Goal: Task Accomplishment & Management: Use online tool/utility

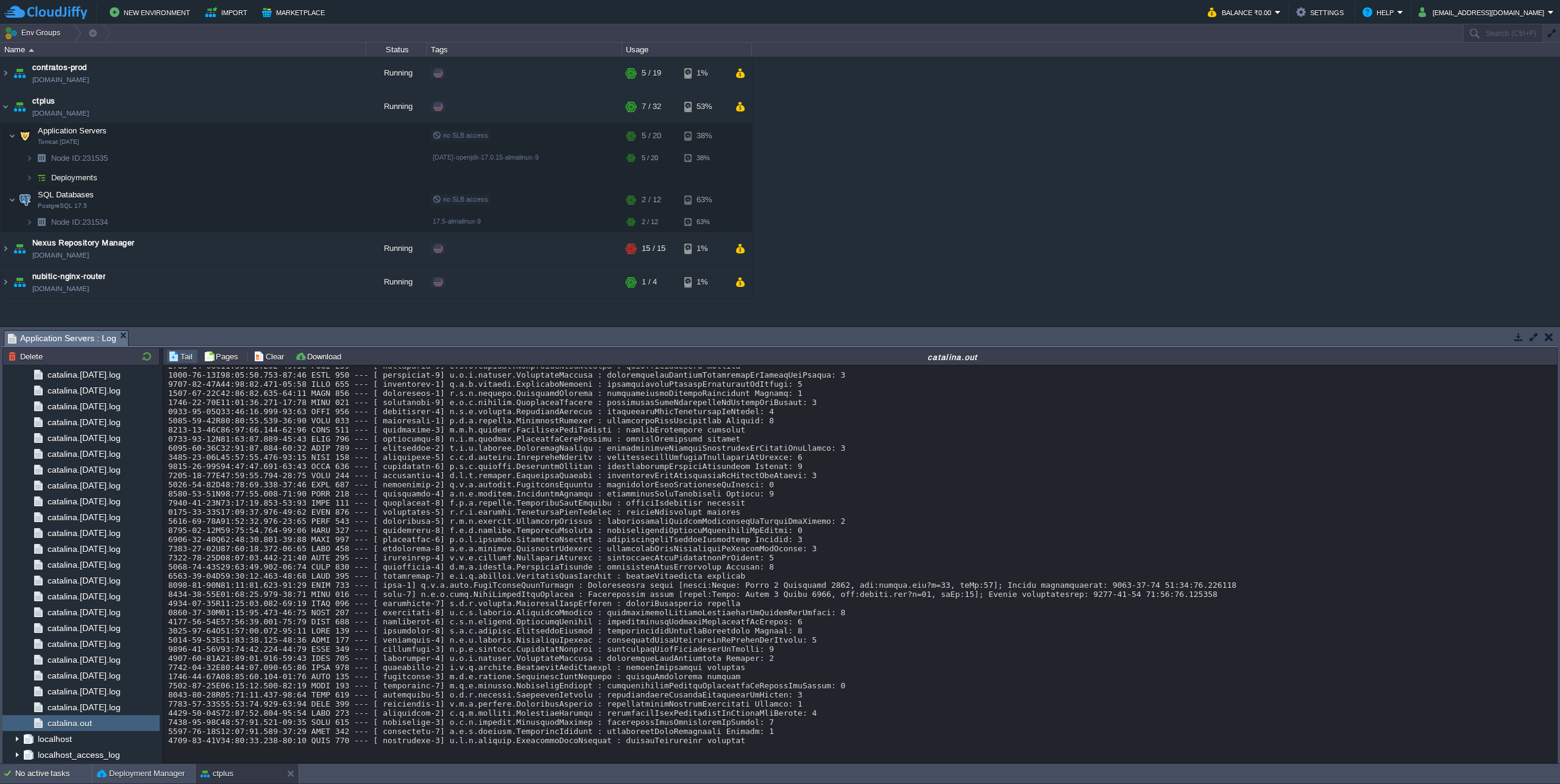
scroll to position [10843, 0]
click at [155, 777] on button "Deployment Manager" at bounding box center [141, 773] width 88 height 12
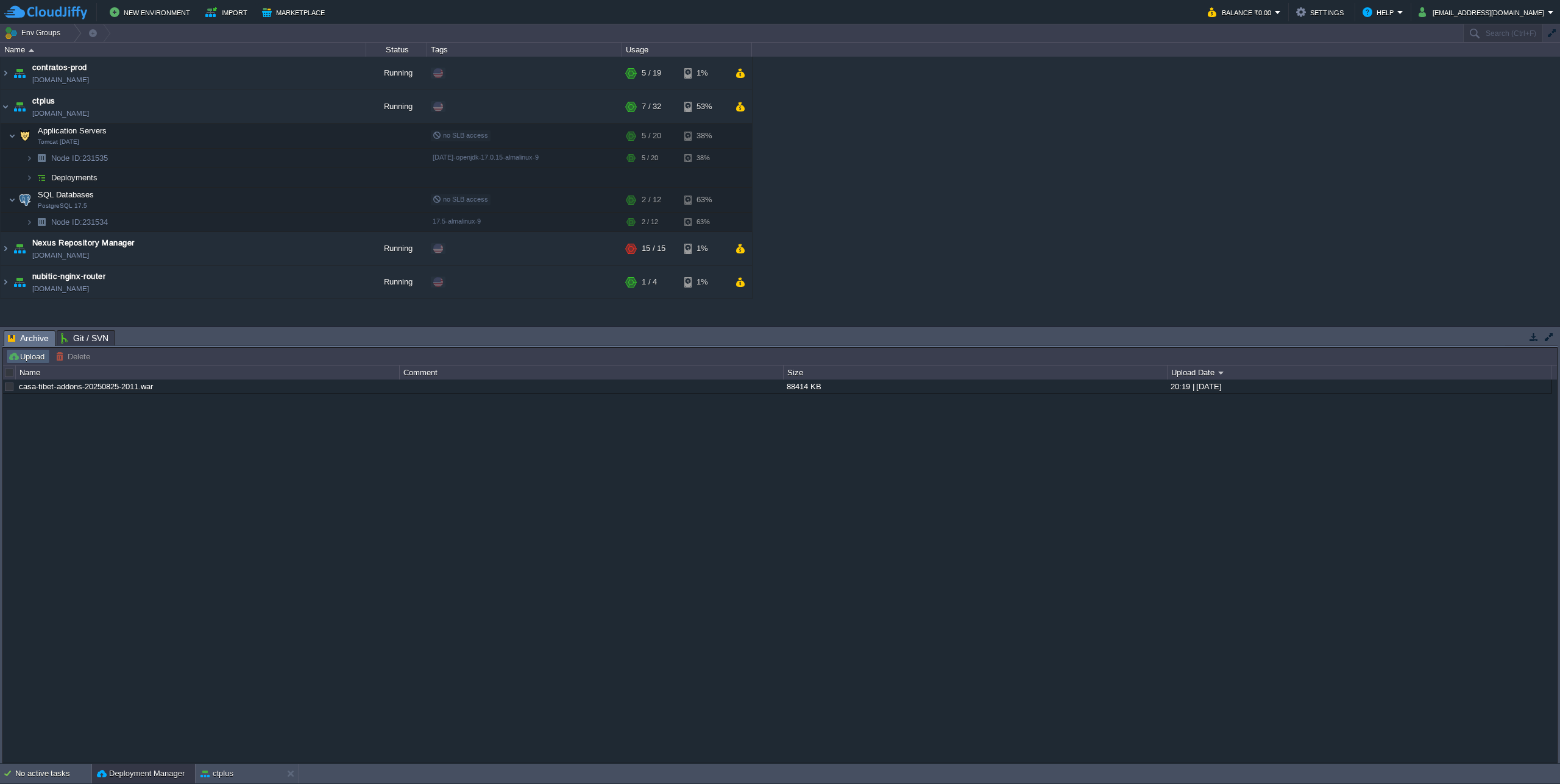
click at [23, 356] on button "Upload" at bounding box center [27, 356] width 40 height 11
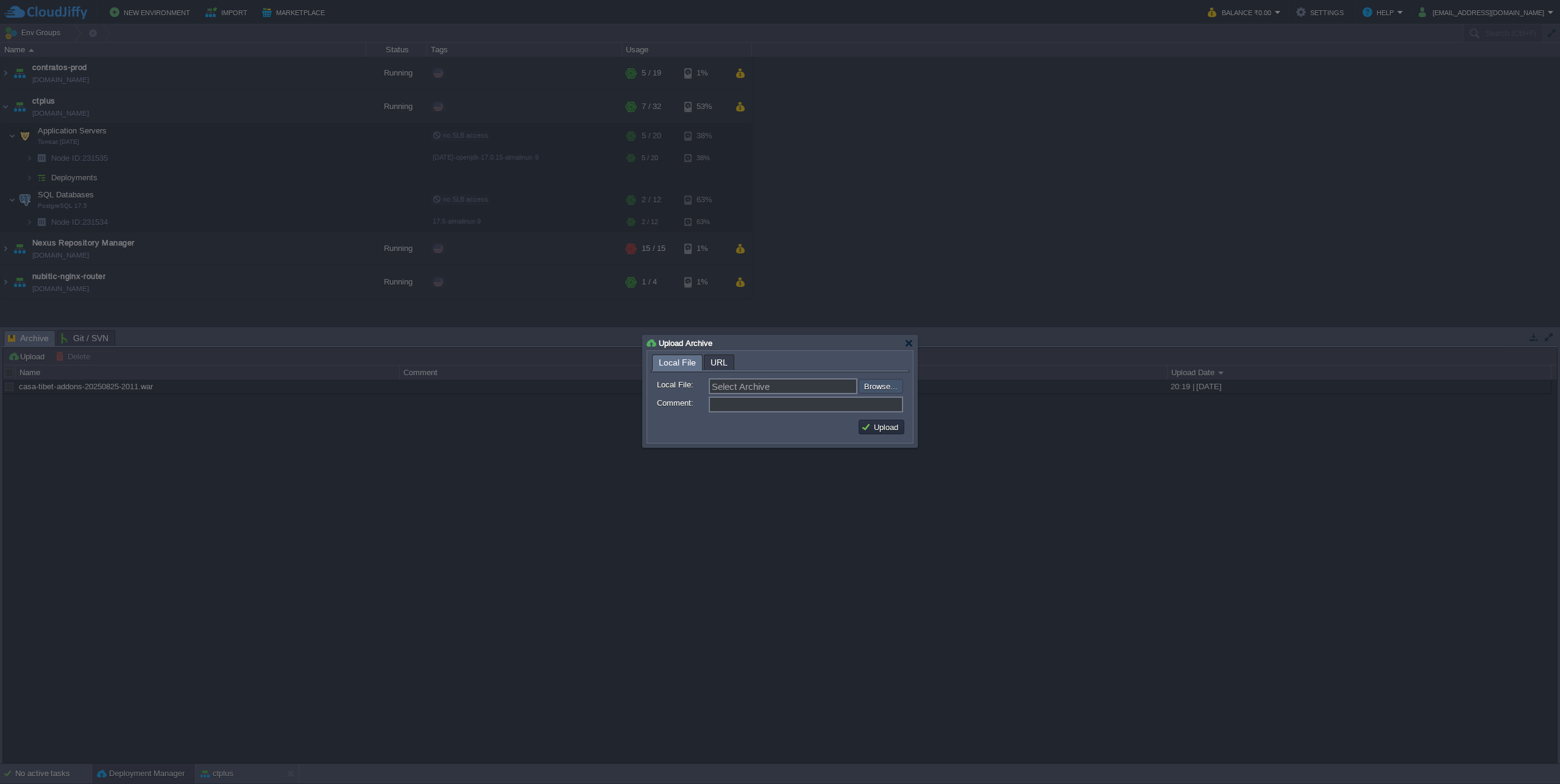
click at [879, 390] on input "file" at bounding box center [826, 386] width 154 height 15
type input "C:\fakepath\casa-tibet-addons-20250826-1344.war"
type input "casa-tibet-addons-20250826-1344.war"
click at [877, 424] on button "Upload" at bounding box center [881, 427] width 41 height 11
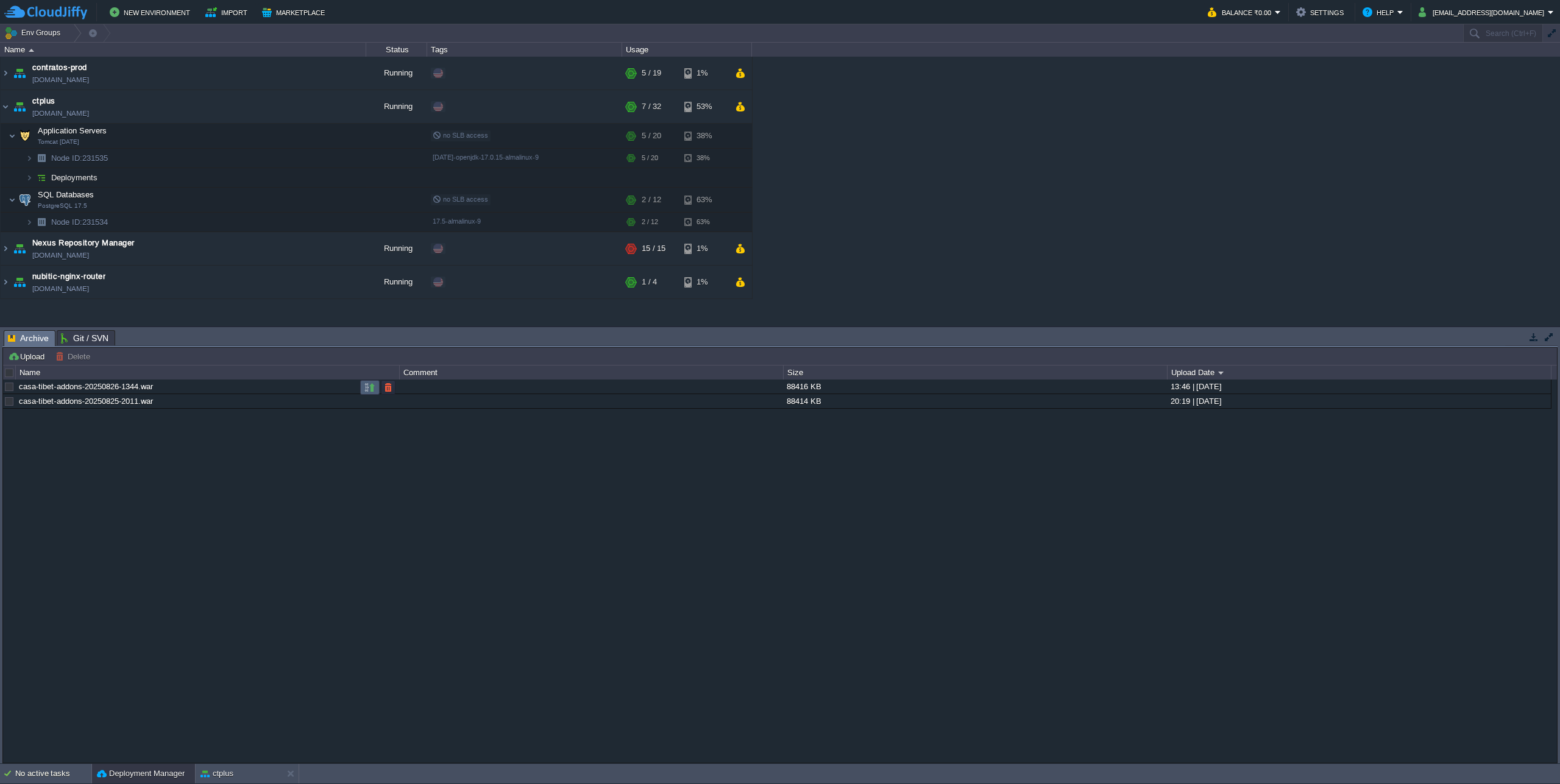
click at [362, 391] on td at bounding box center [370, 387] width 20 height 15
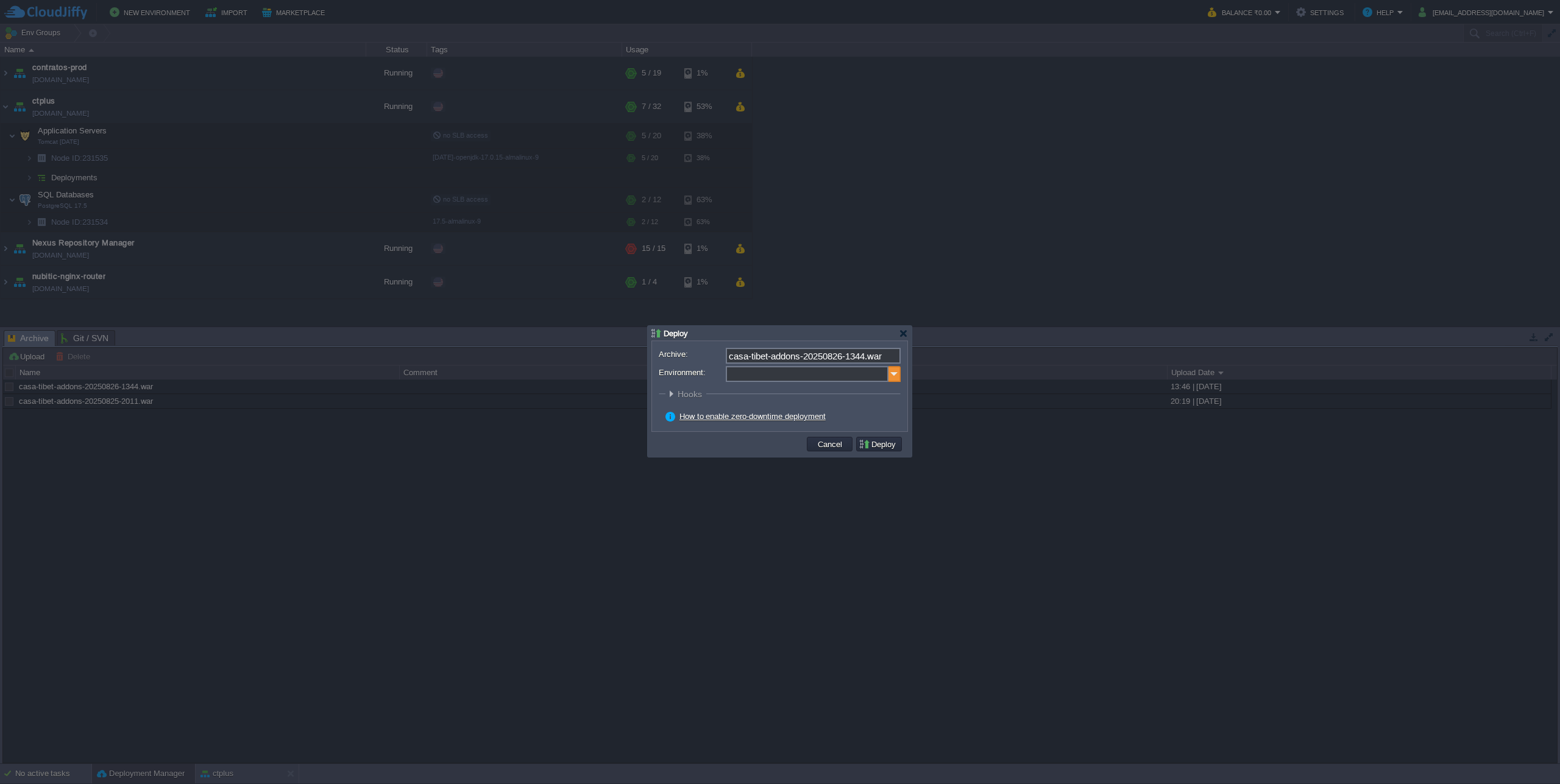
click at [896, 373] on img at bounding box center [895, 374] width 12 height 16
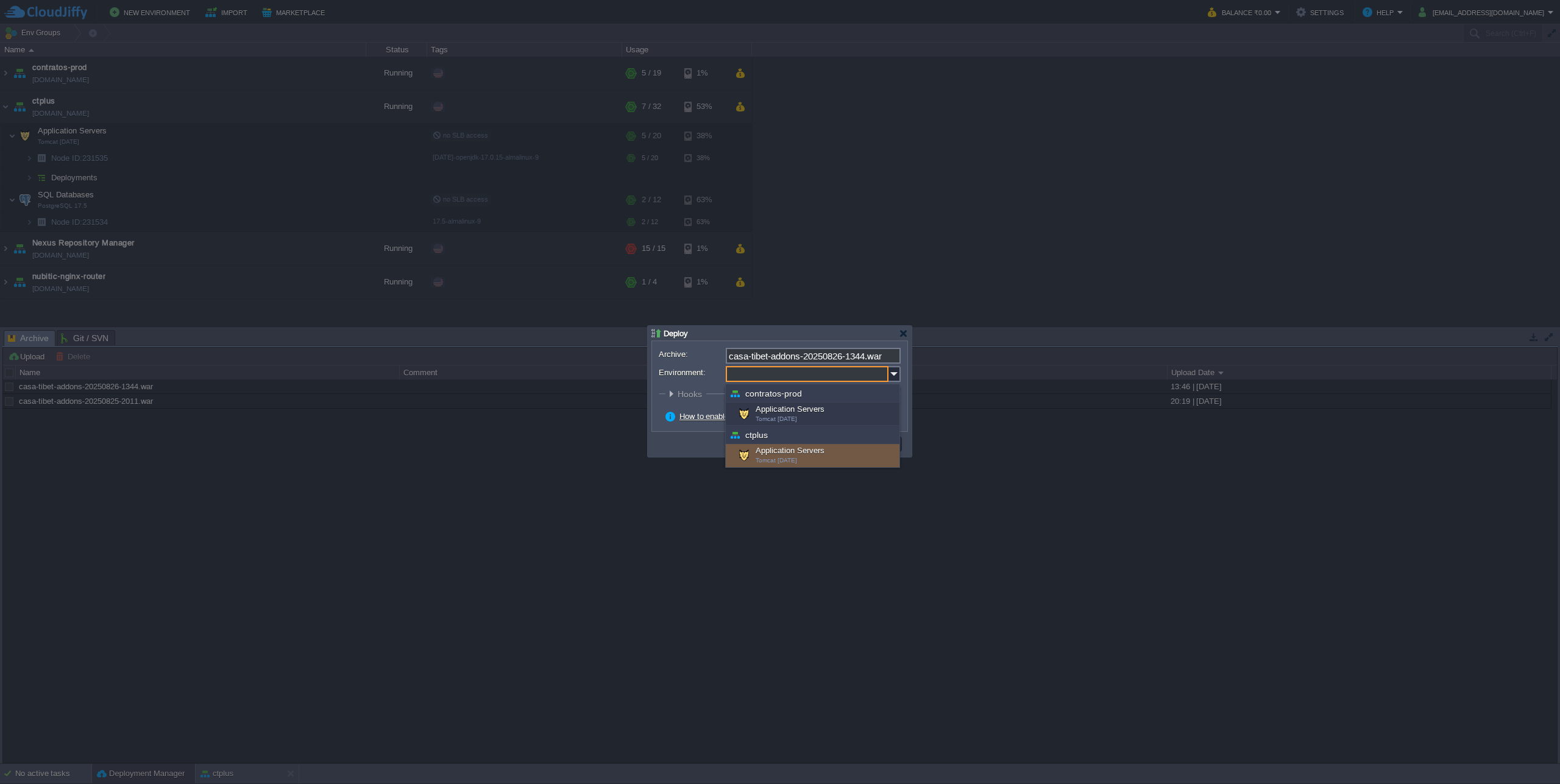
click at [808, 456] on div "Application Servers Tomcat [DATE]" at bounding box center [813, 455] width 174 height 23
type input "Application Servers (ctplus)"
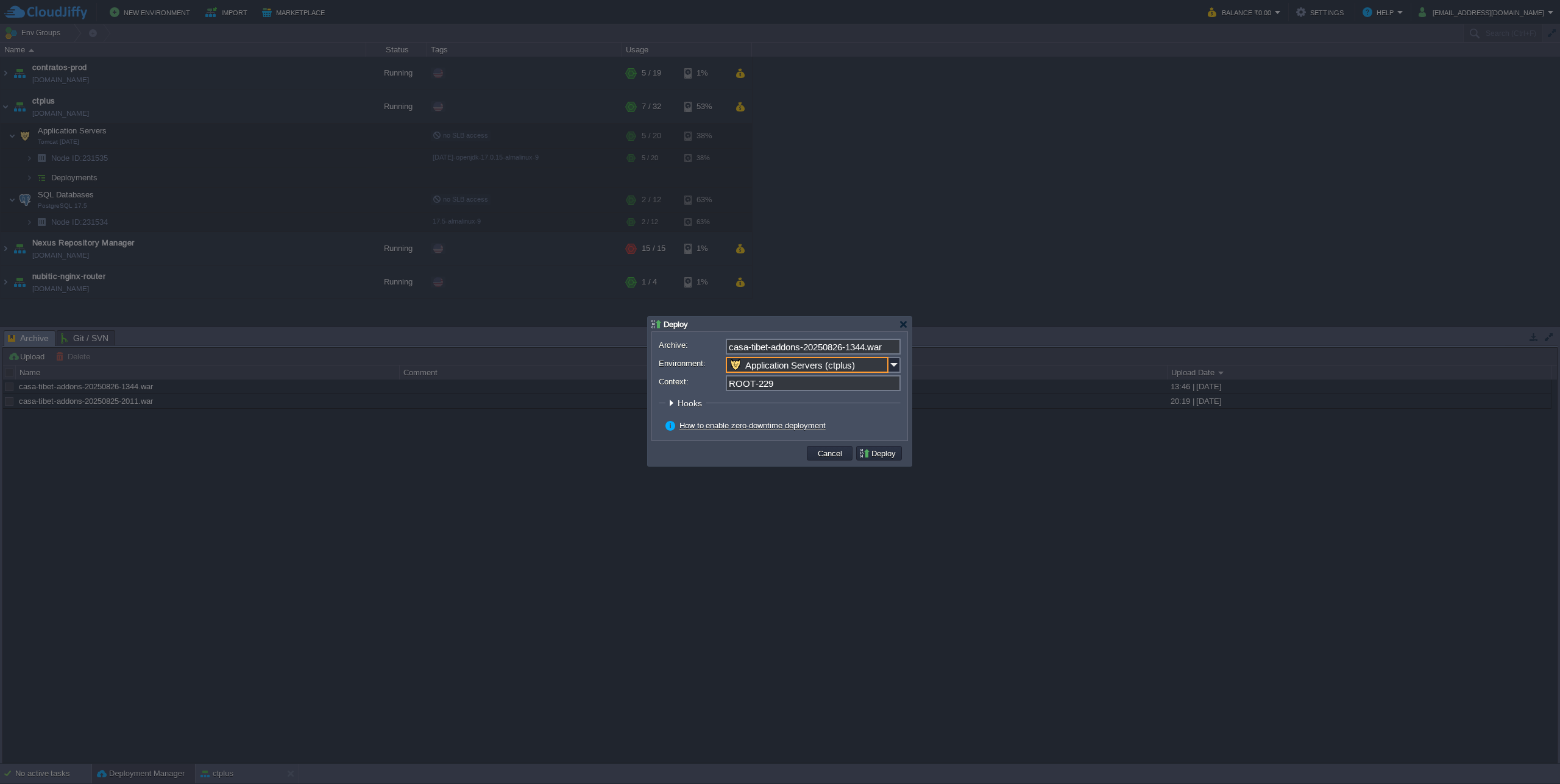
click at [763, 377] on input "ROOT-229" at bounding box center [813, 383] width 175 height 16
type input "ROOT"
click at [880, 453] on button "Deploy" at bounding box center [879, 453] width 41 height 11
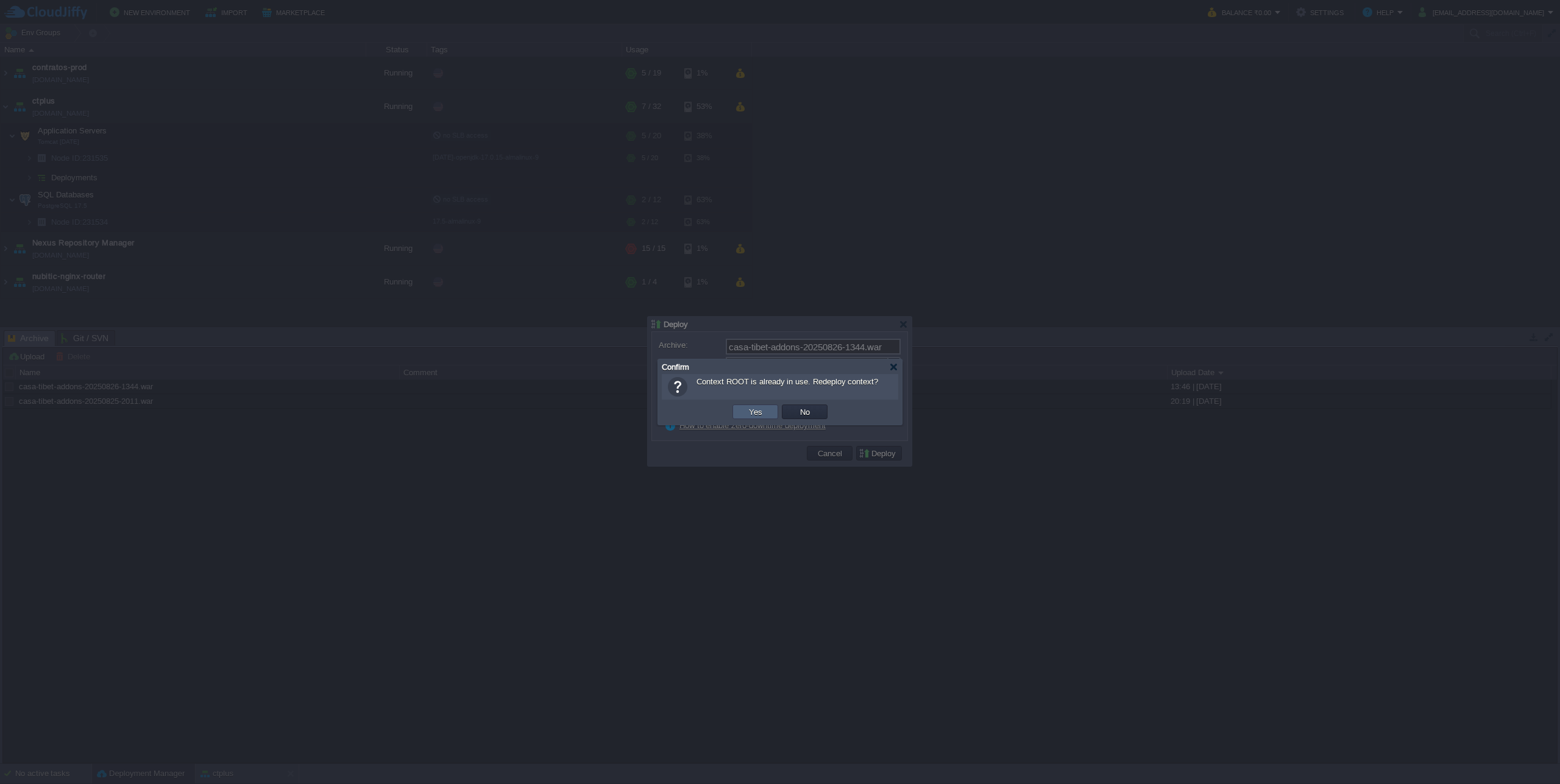
click at [755, 419] on td "Yes" at bounding box center [756, 412] width 46 height 15
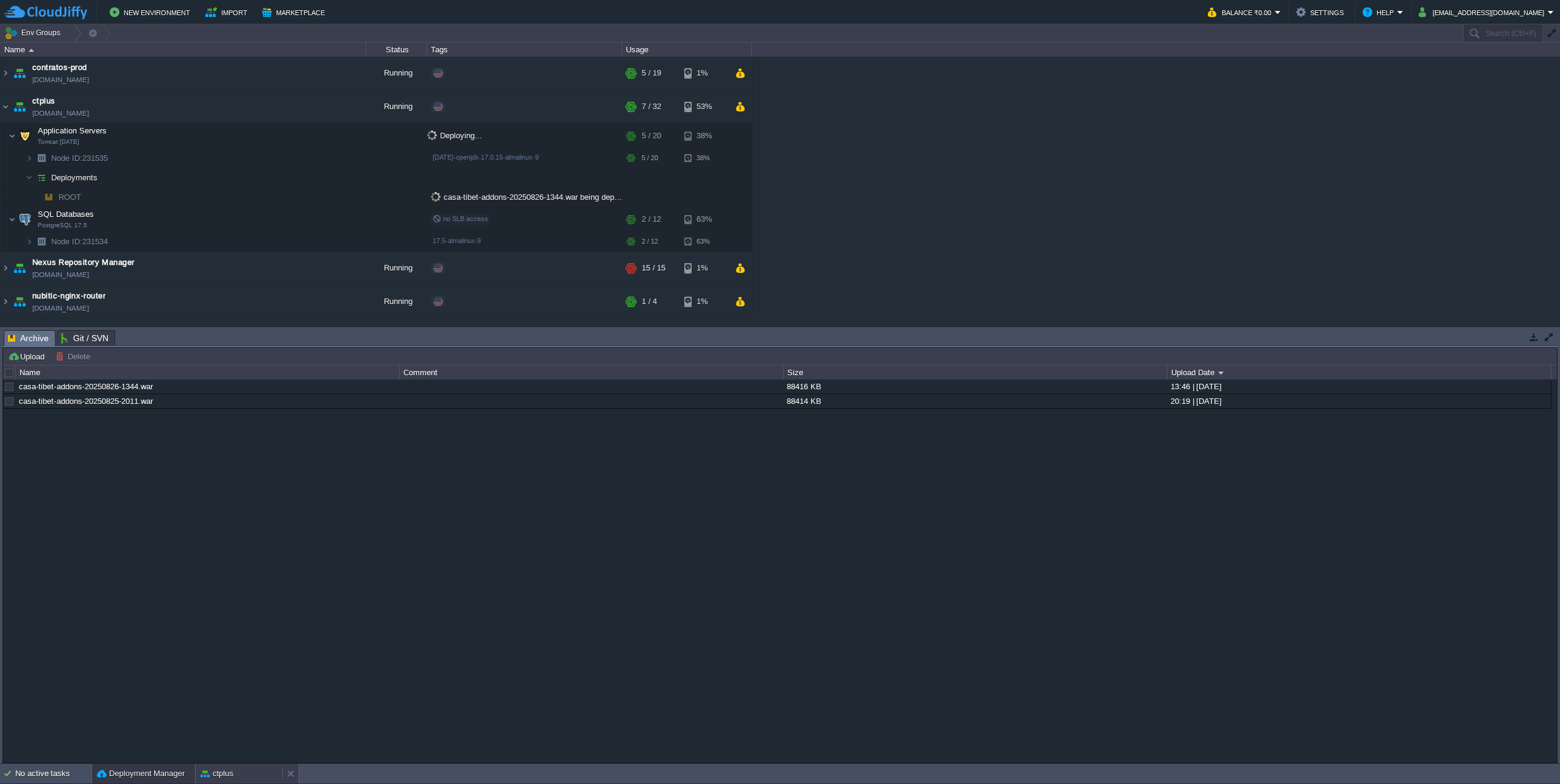
click at [229, 768] on button "ctplus" at bounding box center [217, 773] width 33 height 12
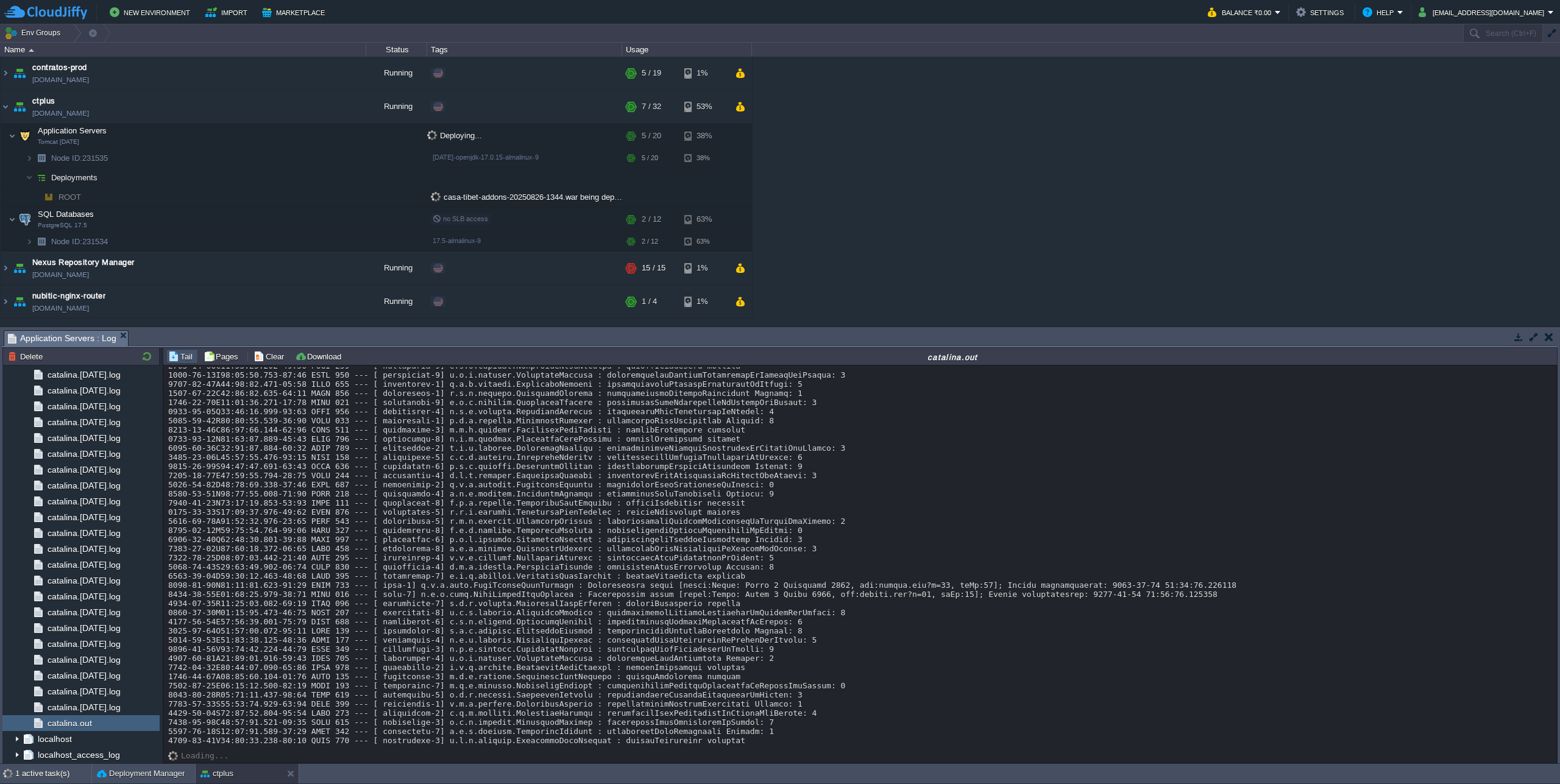
click at [1532, 334] on button "button" at bounding box center [1533, 337] width 11 height 11
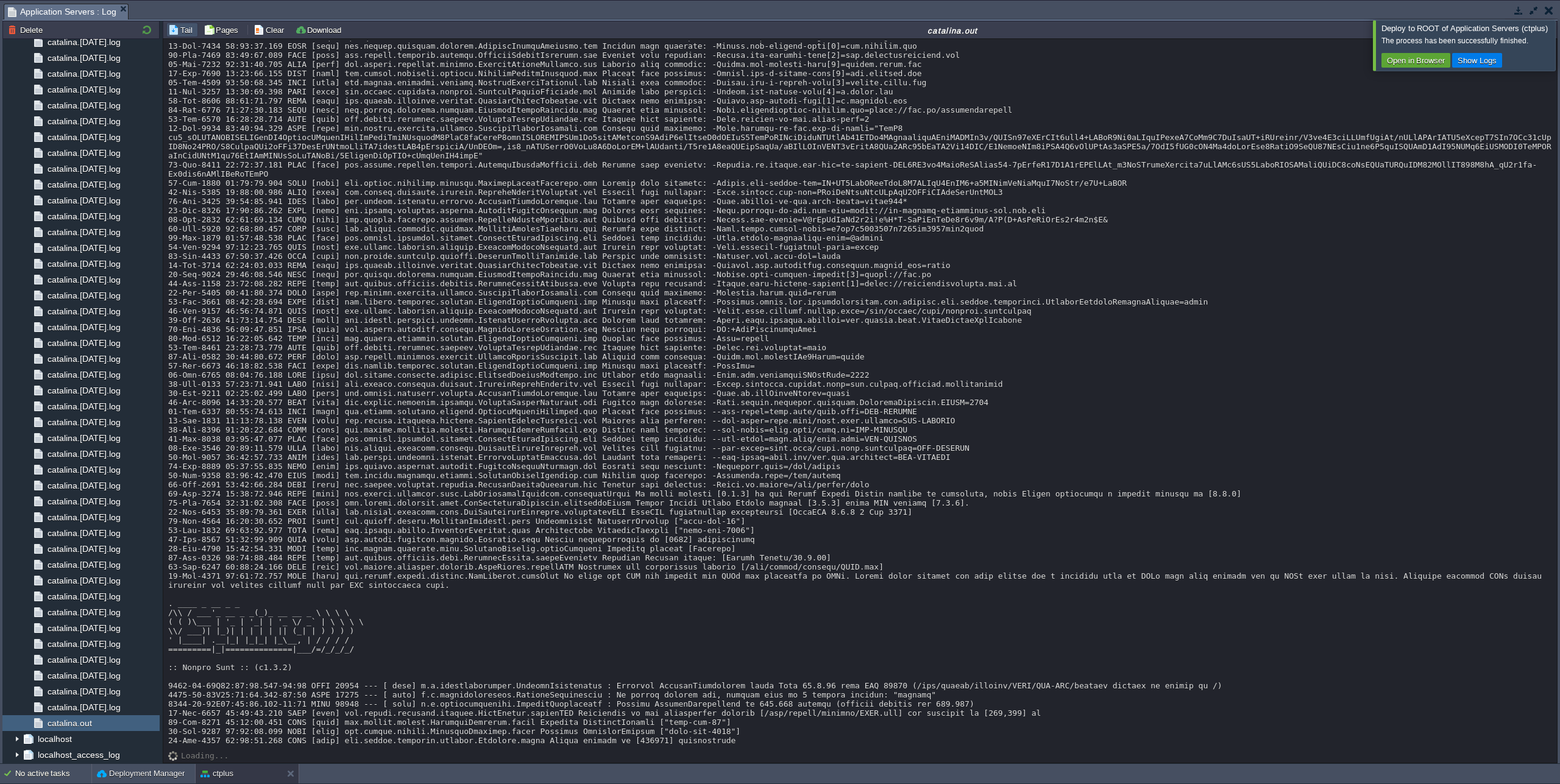
scroll to position [11756, 0]
click at [1559, 52] on div at bounding box center [1575, 45] width 0 height 50
